Goal: Communication & Community: Answer question/provide support

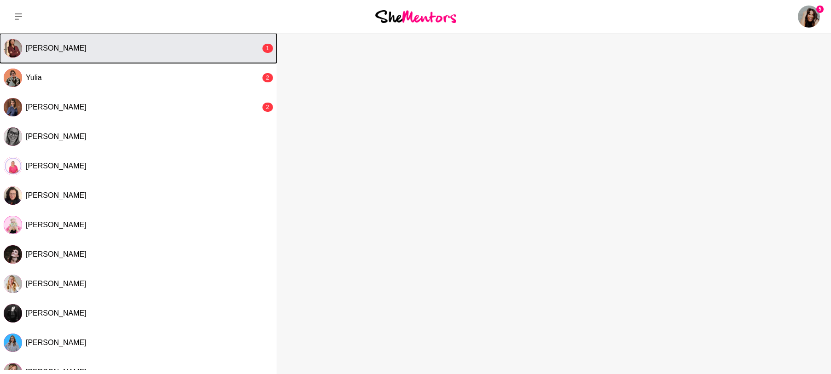
click at [68, 52] on div "Junie Soe" at bounding box center [143, 48] width 235 height 9
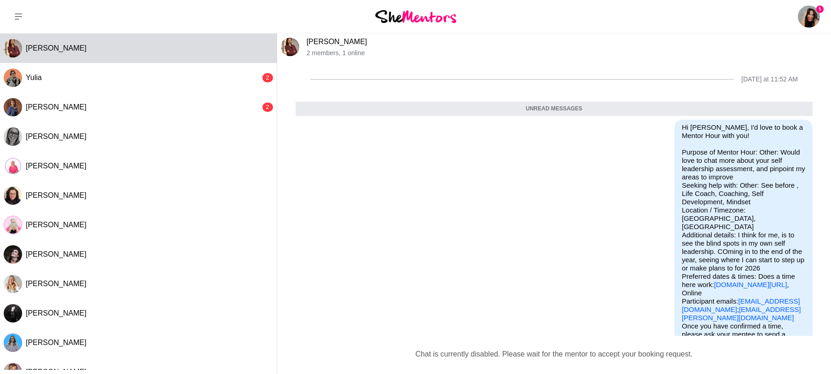
scroll to position [62, 0]
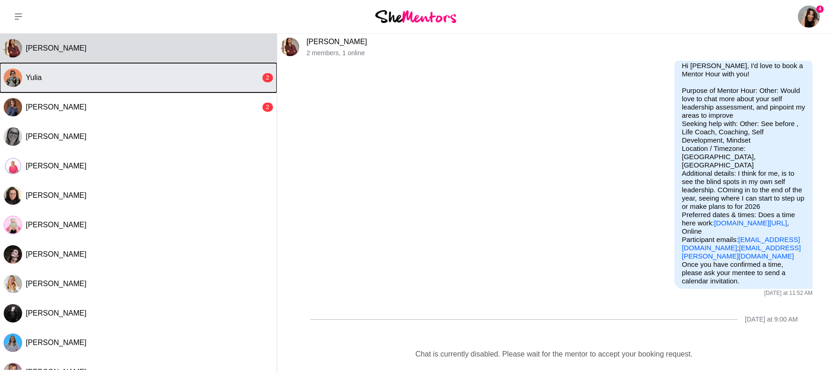
click at [69, 76] on div "Yulia" at bounding box center [143, 77] width 235 height 9
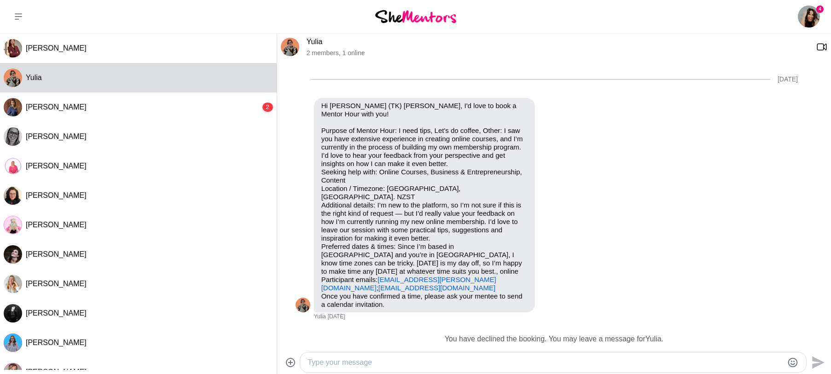
scroll to position [373, 0]
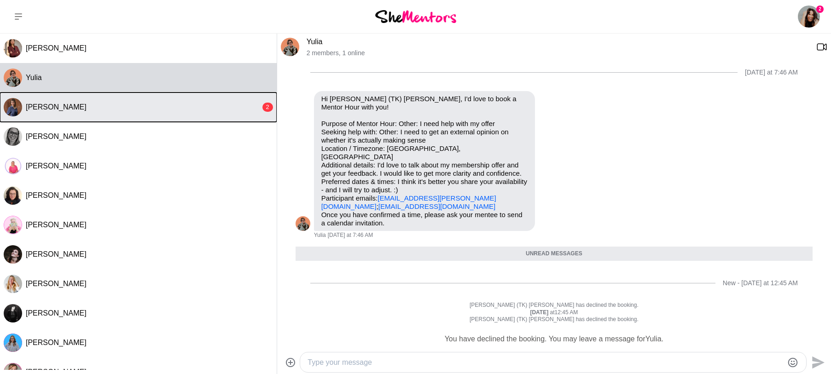
click at [64, 105] on span "[PERSON_NAME]" at bounding box center [56, 107] width 61 height 8
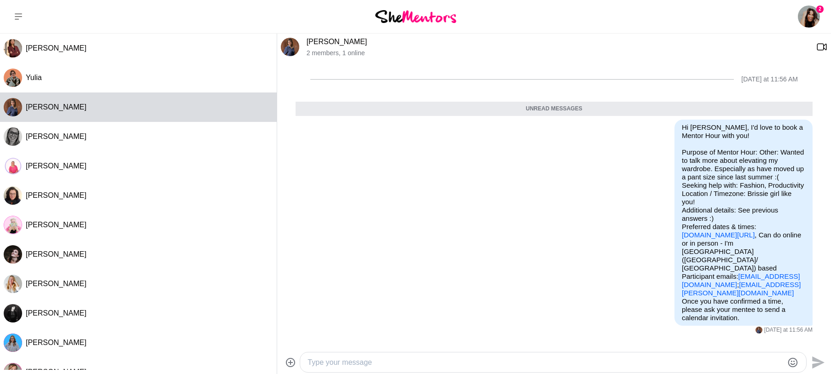
scroll to position [114, 0]
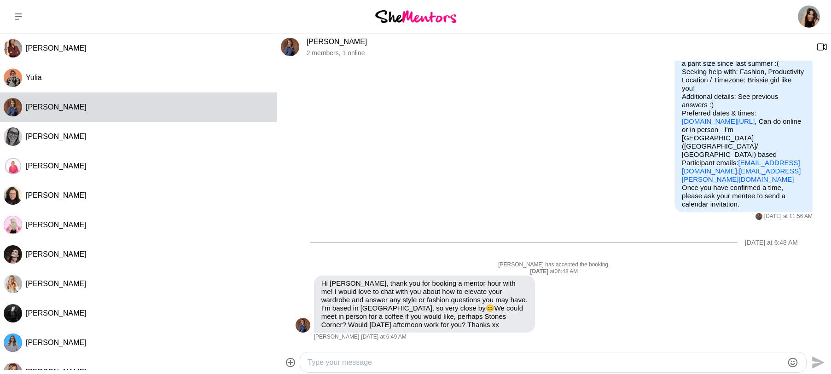
click at [377, 368] on textarea "Type your message" at bounding box center [544, 362] width 475 height 11
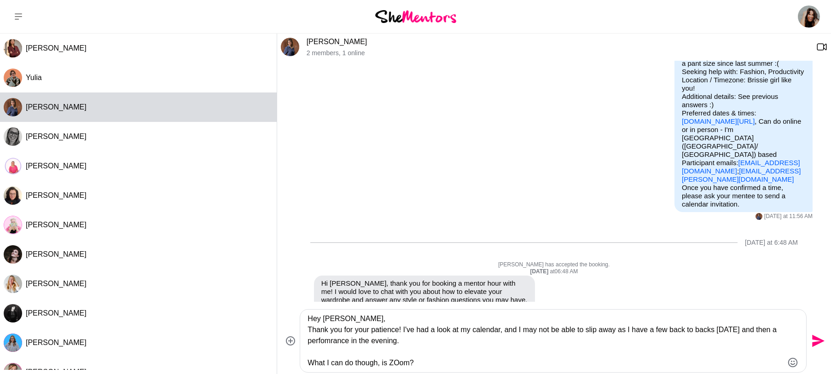
click at [321, 344] on textarea "Hey Cintia, Thank you for your patience! I've had a look at my calendar, and I …" at bounding box center [544, 340] width 475 height 55
drag, startPoint x: 622, startPoint y: 333, endPoint x: 723, endPoint y: 333, distance: 101.2
click at [723, 333] on textarea "Hey Cintia, Thank you for your patience! I've had a look at my calendar, and I …" at bounding box center [544, 340] width 475 height 55
click at [602, 333] on textarea "Hey Cintia, Thank you for your patience! I've had a look at my calendar, and I …" at bounding box center [544, 340] width 475 height 55
click at [731, 332] on textarea "Hey Cintia, Thank you for your patience! I've had a look at my calendar, and I …" at bounding box center [544, 340] width 475 height 55
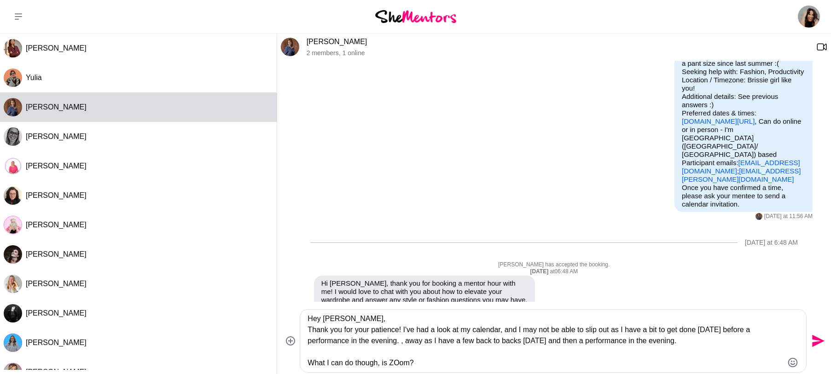
drag, startPoint x: 709, startPoint y: 346, endPoint x: 402, endPoint y: 341, distance: 307.0
click at [402, 341] on textarea "Hey Cintia, Thank you for your patience! I've had a look at my calendar, and I …" at bounding box center [544, 340] width 475 height 55
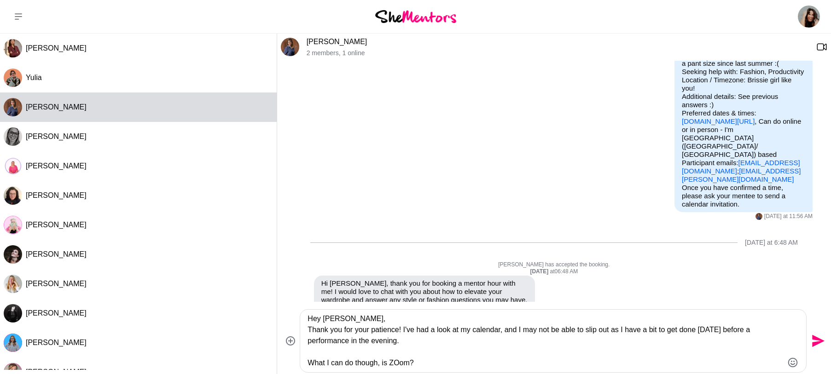
click at [399, 364] on textarea "Hey Cintia, Thank you for your patience! I've had a look at my calendar, and I …" at bounding box center [544, 340] width 475 height 55
click at [424, 365] on textarea "Hey Cintia, Thank you for your patience! I've had a look at my calendar, and I …" at bounding box center [544, 340] width 475 height 55
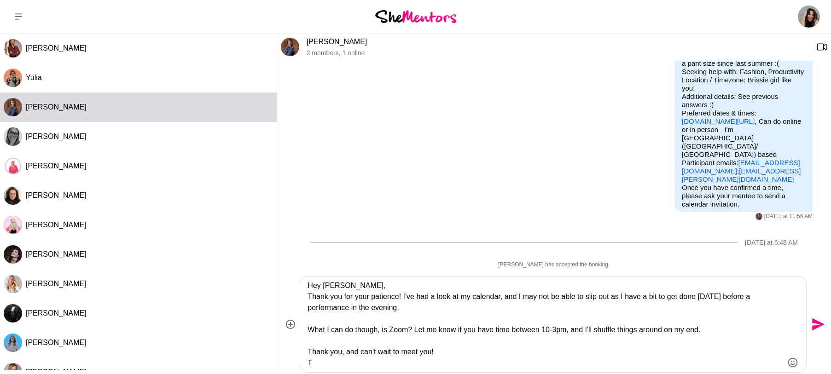
type textarea "Hey Cintia, Thank you for your patience! I've had a look at my calendar, and I …"
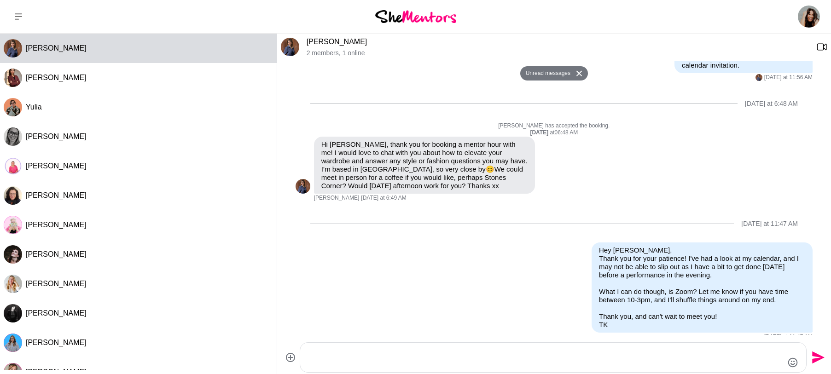
scroll to position [262, 0]
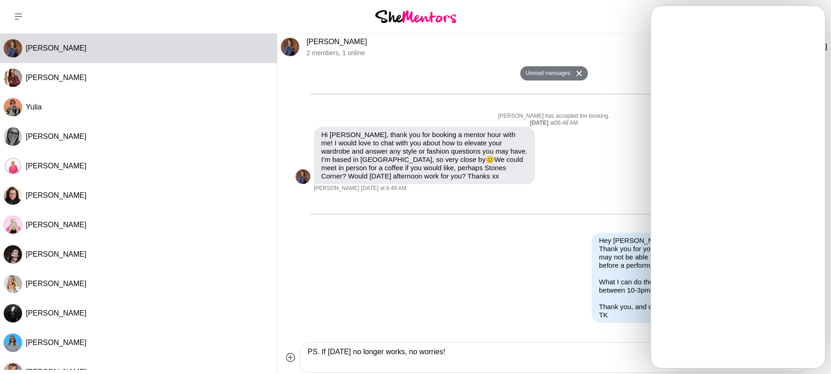
click at [490, 364] on textarea "PS. If Friday no longer works, no worries!" at bounding box center [544, 357] width 475 height 22
click at [481, 362] on textarea "PS. If Friday no longer works, no worries!" at bounding box center [544, 357] width 475 height 22
paste textarea "https://calendly.com/tkbyron/mentee"
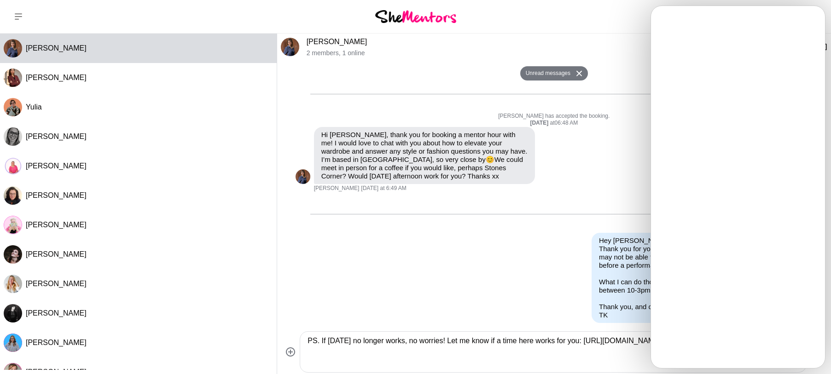
scroll to position [273, 0]
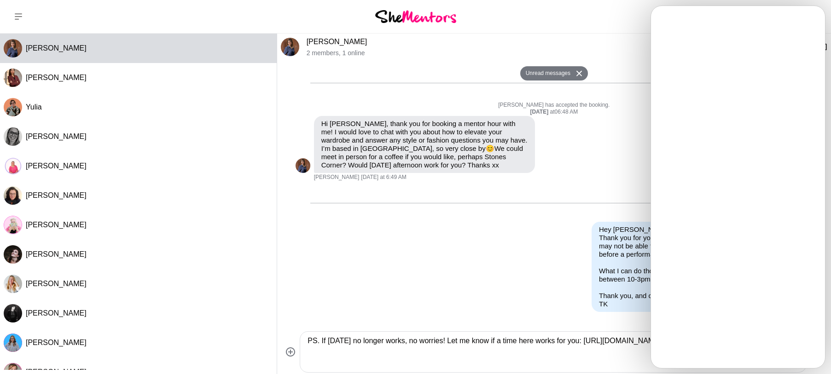
type textarea "PS. If Friday no longer works, no worries! Let me know if a time here works for…"
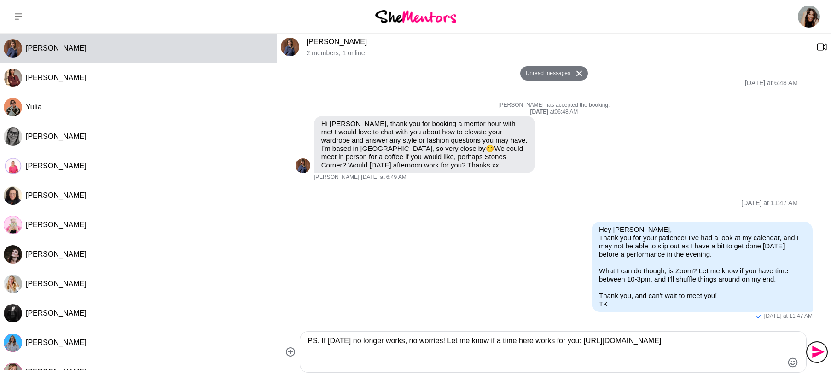
click at [815, 351] on icon "Send" at bounding box center [818, 352] width 12 height 12
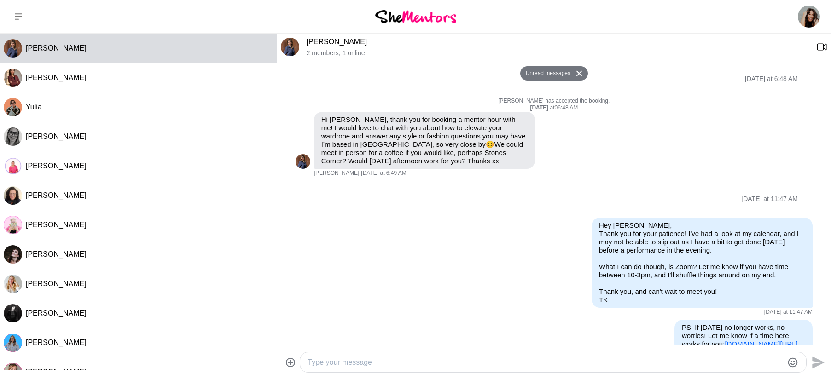
scroll to position [305, 0]
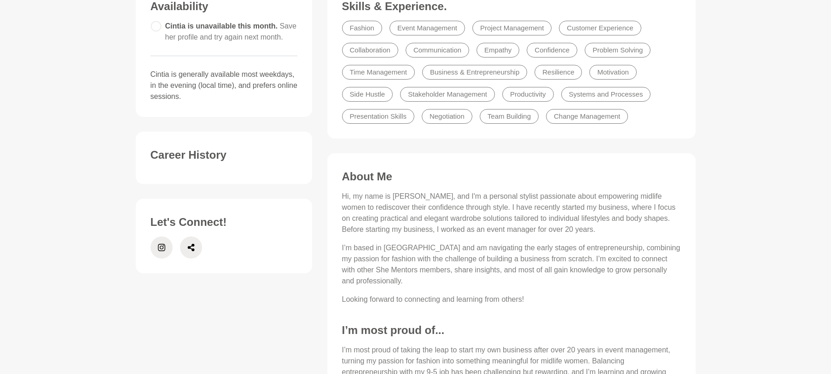
scroll to position [273, 0]
